Goal: Check status: Check status

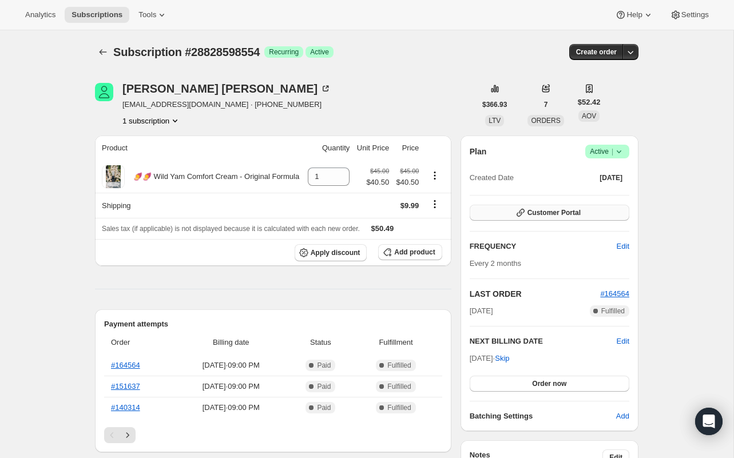
click at [492, 209] on button "Customer Portal" at bounding box center [550, 213] width 160 height 16
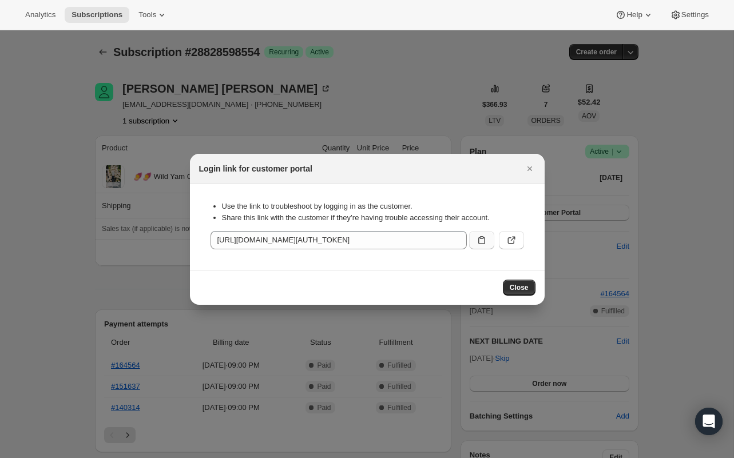
click at [482, 235] on icon ":rc0:" at bounding box center [481, 240] width 11 height 11
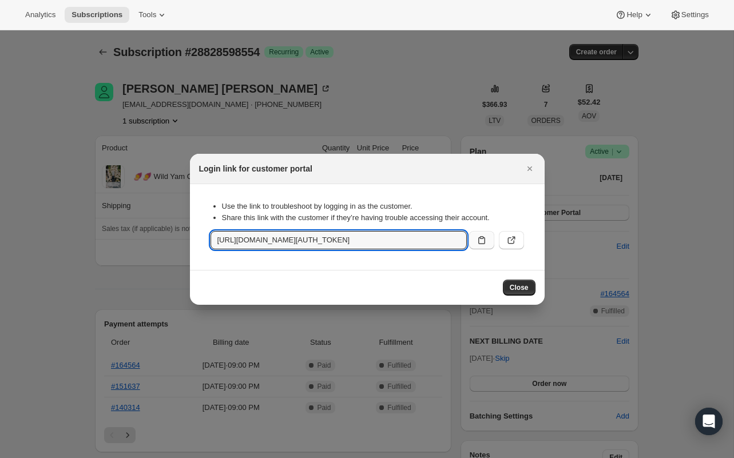
click at [480, 243] on icon ":rc0:" at bounding box center [481, 240] width 11 height 11
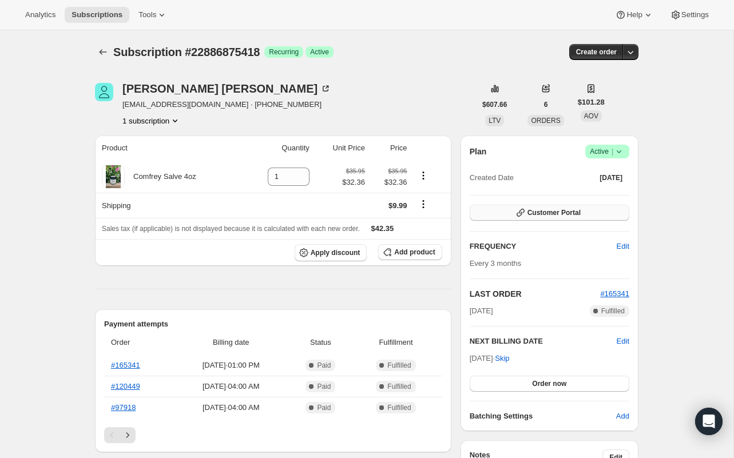
click at [593, 214] on button "Customer Portal" at bounding box center [550, 213] width 160 height 16
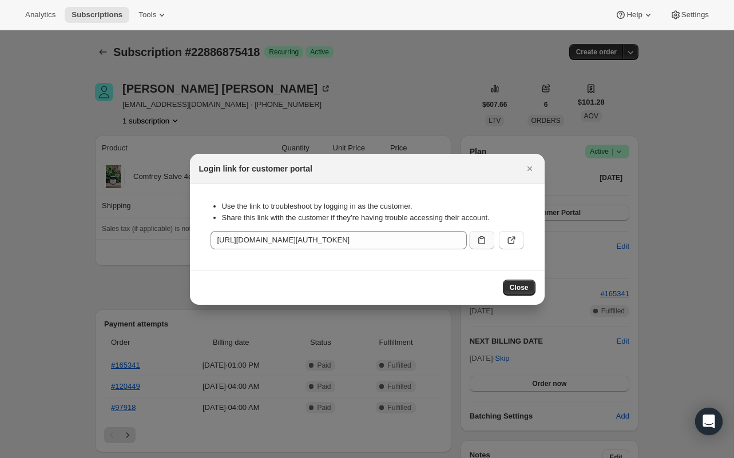
click at [478, 236] on icon ":rc0:" at bounding box center [481, 240] width 11 height 11
